Goal: Check status: Check status

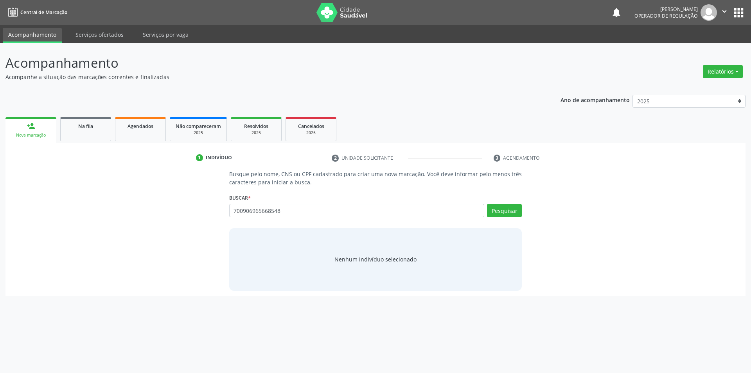
type input "700906965668548"
click at [509, 208] on button "Pesquisar" at bounding box center [504, 210] width 35 height 13
click at [343, 266] on button "Cadastrar novo indivíduo" at bounding box center [372, 266] width 75 height 13
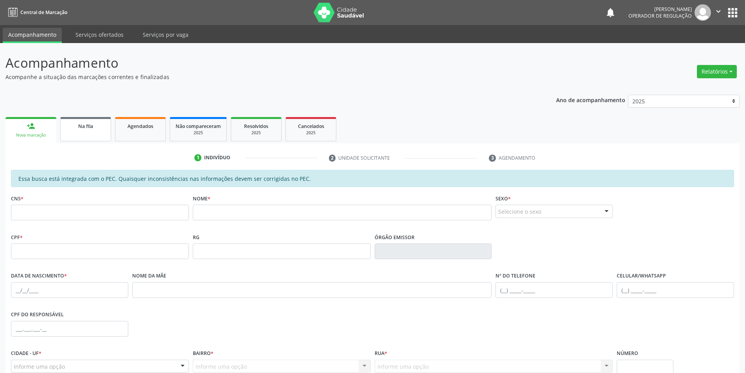
click at [77, 133] on link "Na fila" at bounding box center [85, 129] width 51 height 24
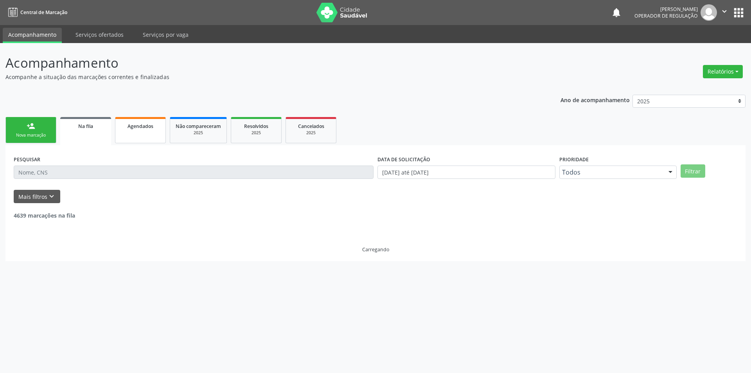
click at [140, 124] on span "Agendados" at bounding box center [140, 126] width 26 height 7
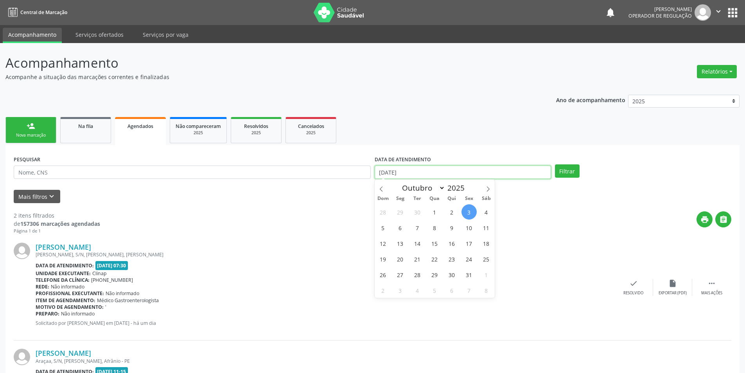
click at [411, 174] on input "[DATE]" at bounding box center [463, 171] width 176 height 13
click at [381, 187] on icon at bounding box center [381, 188] width 3 height 5
select select "8"
click at [401, 210] on span "1" at bounding box center [400, 211] width 15 height 15
type input "[DATE]"
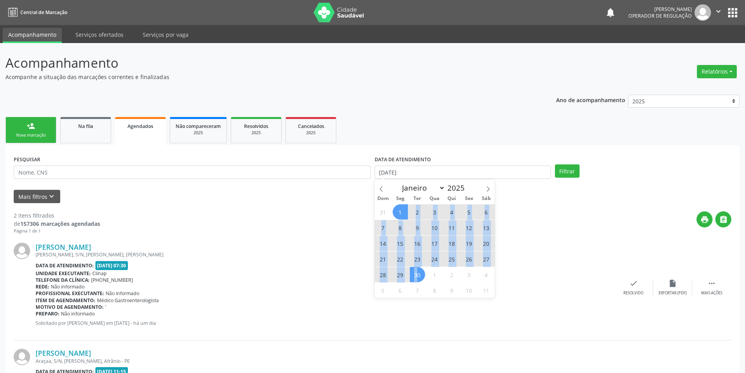
drag, startPoint x: 408, startPoint y: 210, endPoint x: 418, endPoint y: 272, distance: 63.4
click at [418, 272] on div "31 1 2 3 4 5 6 7 8 9 10 11 12 13 14 15 16 17 18 19 20 21 22 23 24 25 26 27 28 2…" at bounding box center [435, 251] width 120 height 94
click at [418, 272] on span "30" at bounding box center [417, 274] width 15 height 15
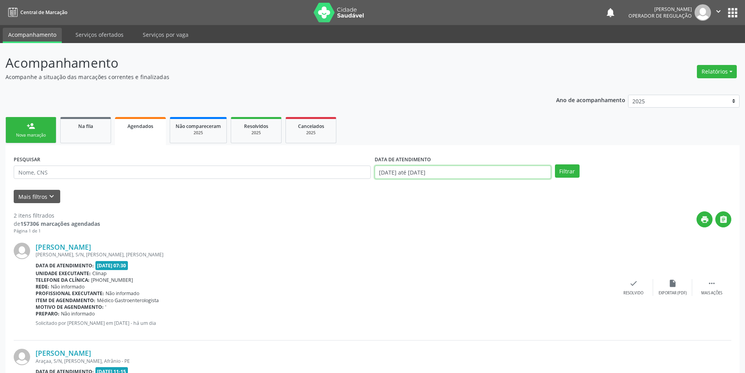
click at [463, 173] on input "[DATE] até [DATE]" at bounding box center [463, 171] width 176 height 13
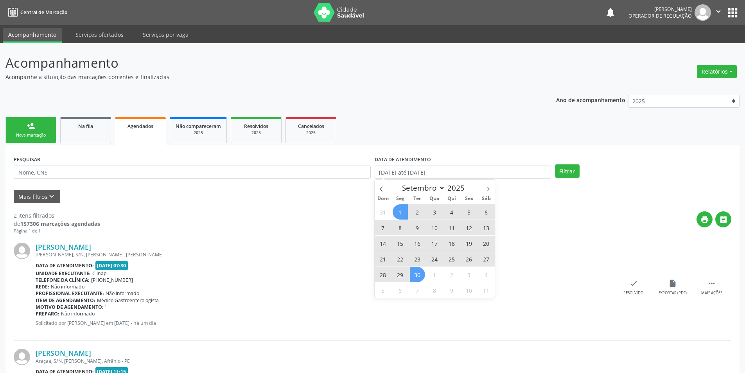
click at [333, 226] on div "print " at bounding box center [415, 222] width 631 height 23
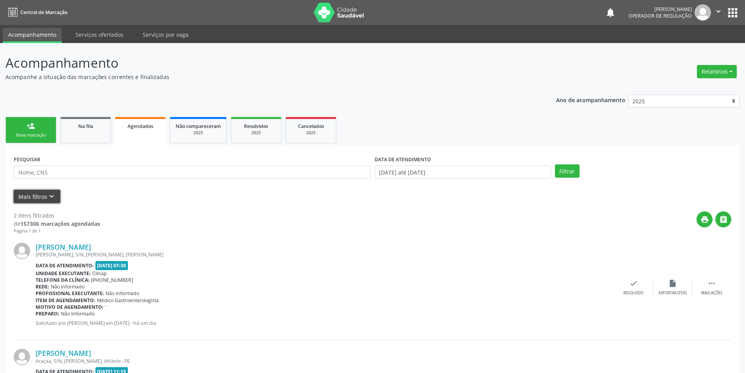
click at [28, 199] on button "Mais filtros keyboard_arrow_down" at bounding box center [37, 197] width 47 height 14
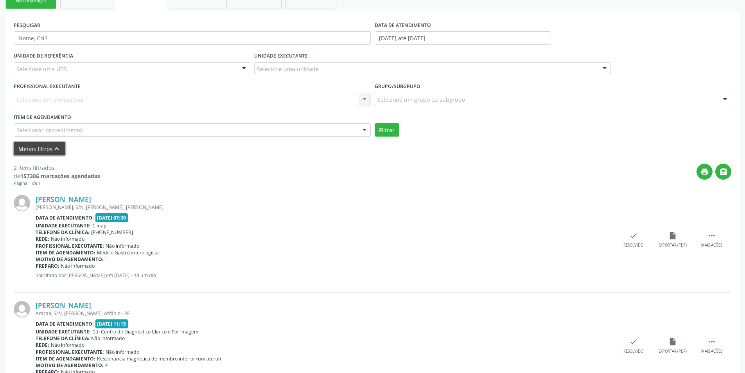
scroll to position [173, 0]
